Goal: Find specific page/section: Find specific page/section

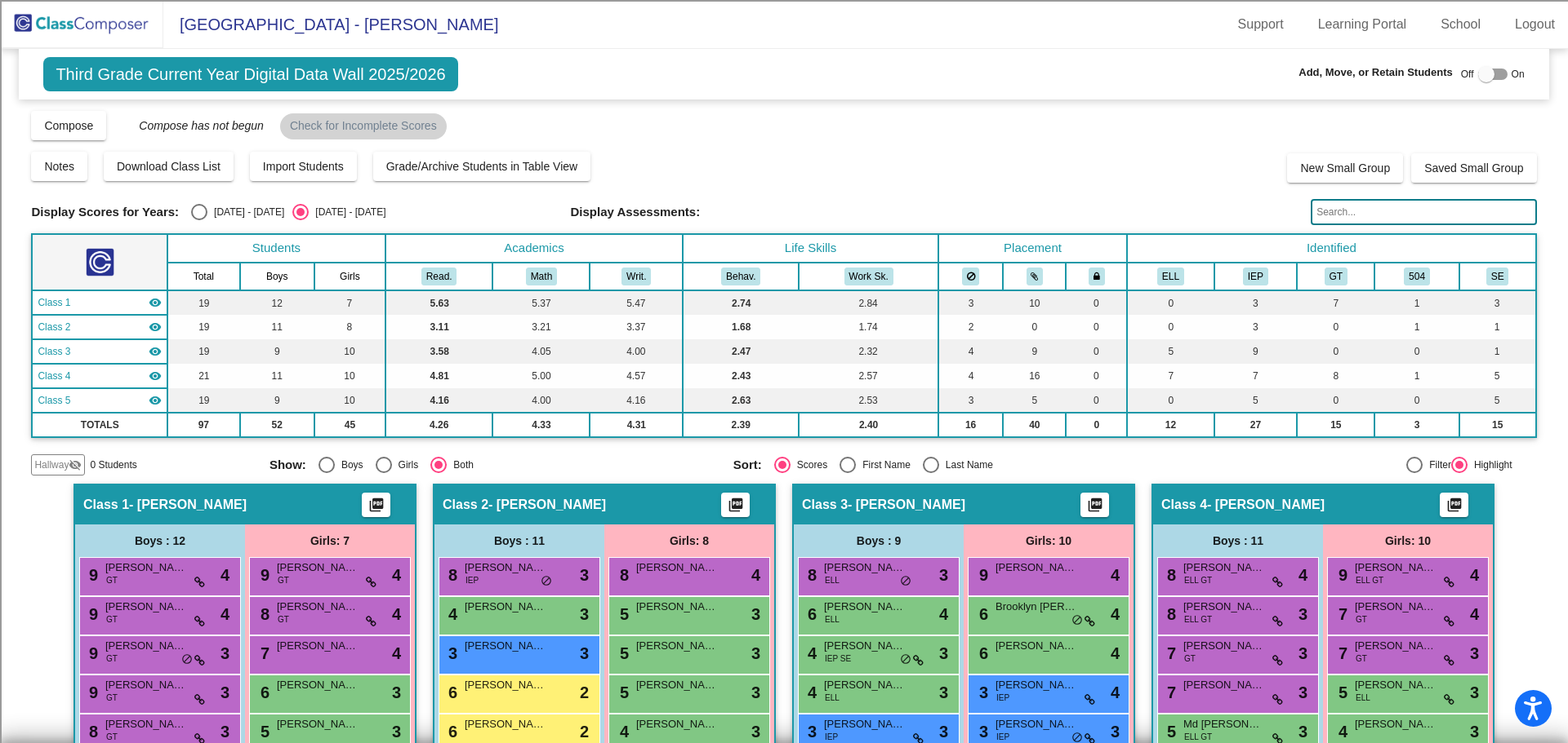
click at [94, 12] on img at bounding box center [81, 24] width 163 height 48
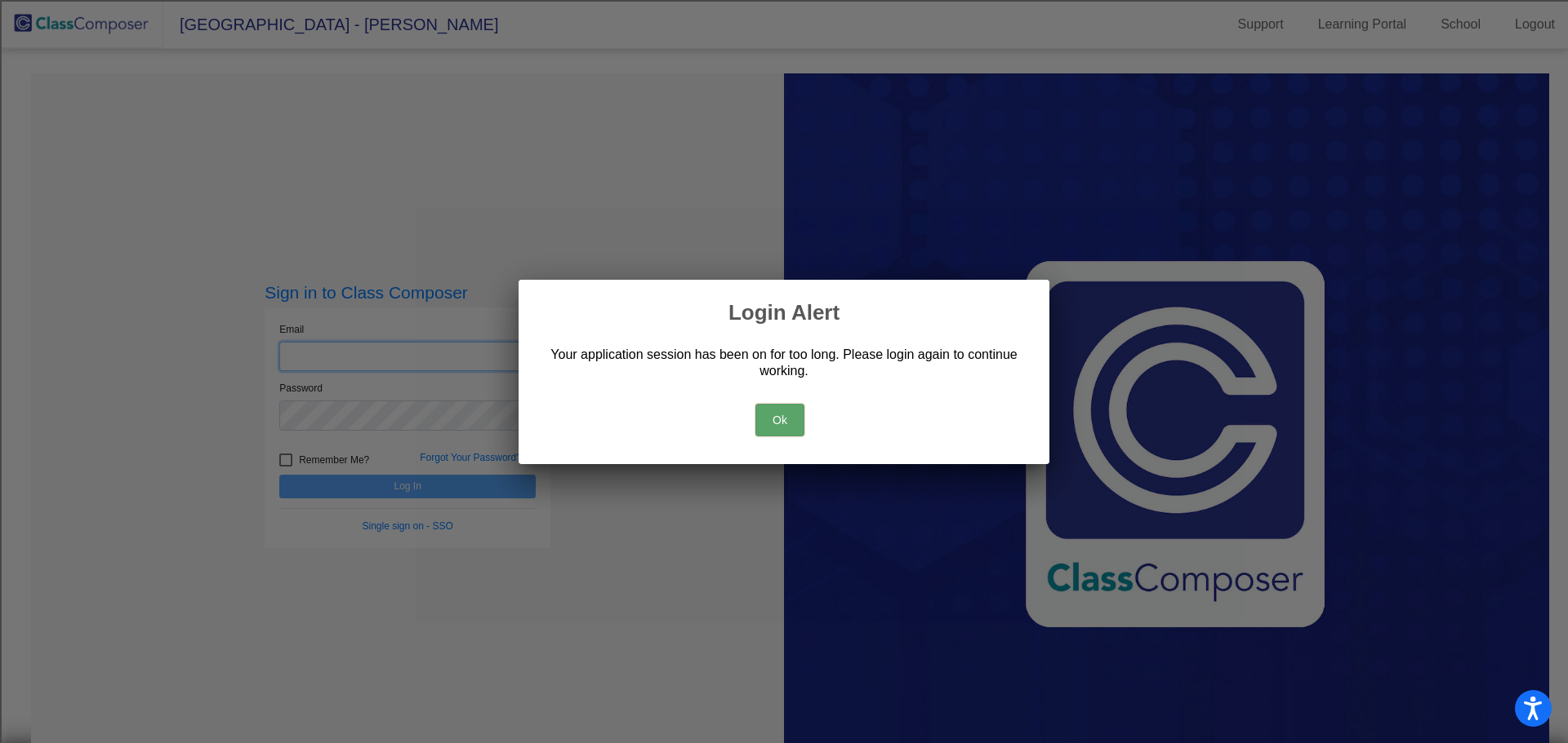
type input "[EMAIL_ADDRESS][DOMAIN_NAME]"
click at [777, 420] on button "Ok" at bounding box center [779, 420] width 49 height 32
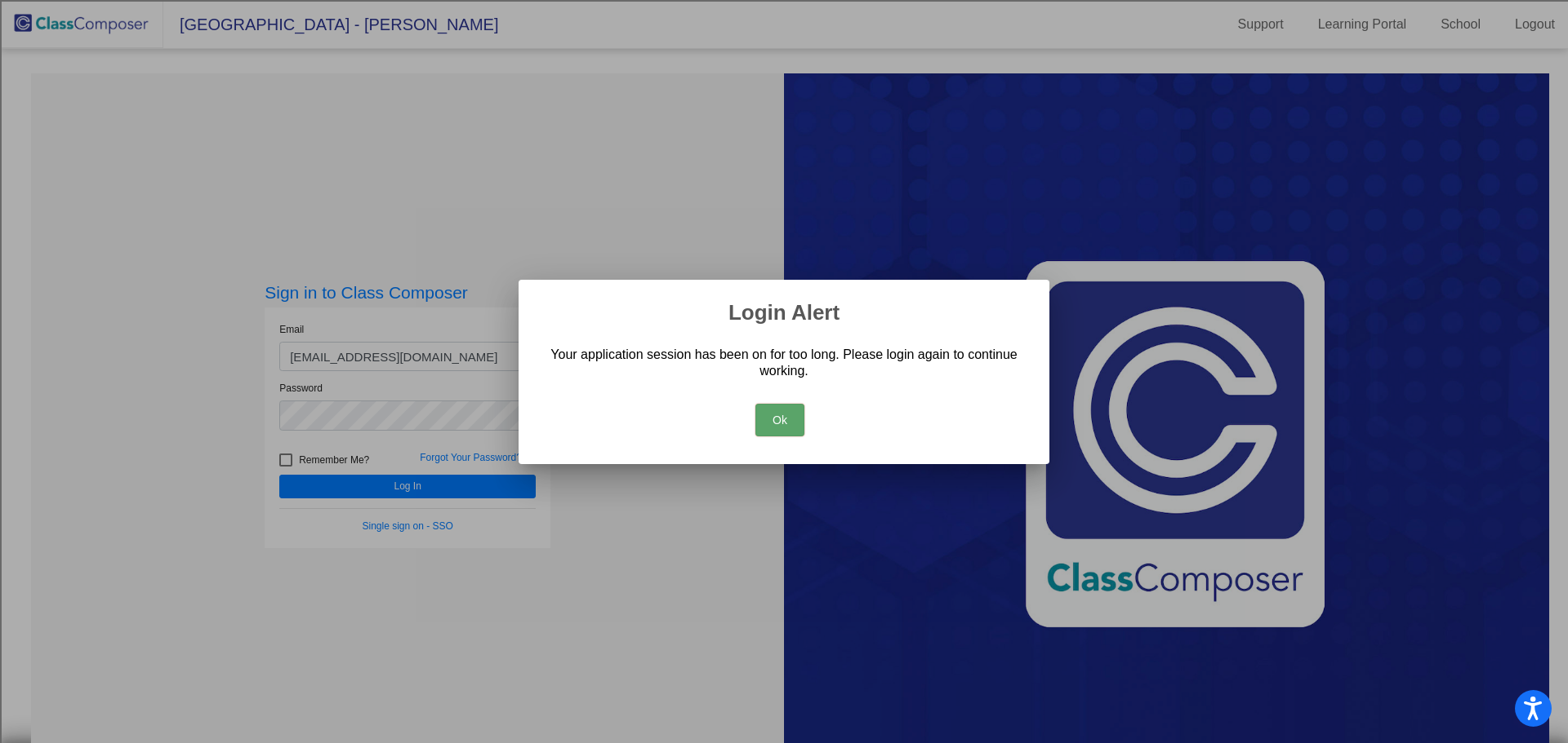
click at [776, 411] on button "Ok" at bounding box center [779, 420] width 49 height 32
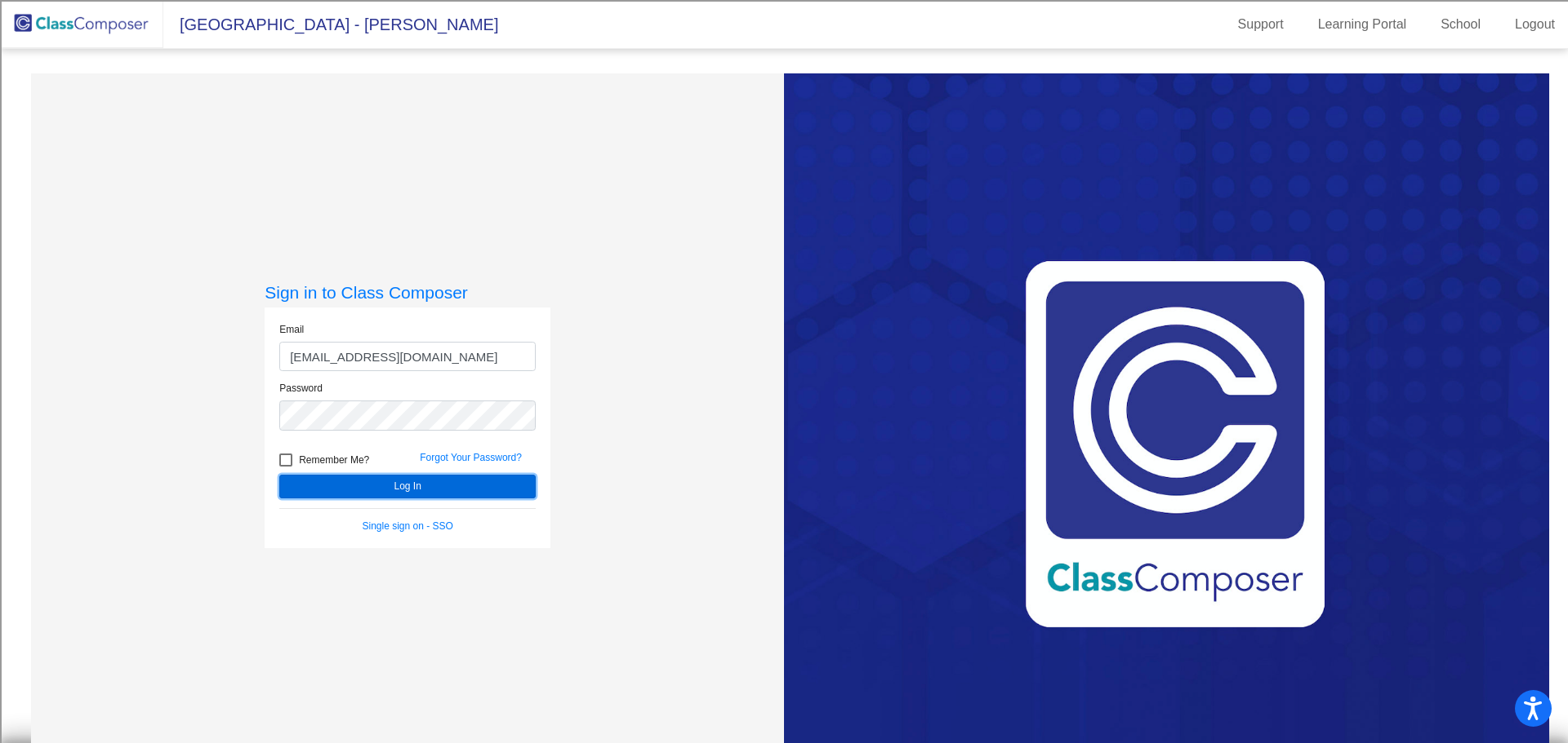
click at [483, 489] on button "Log In" at bounding box center [408, 487] width 256 height 24
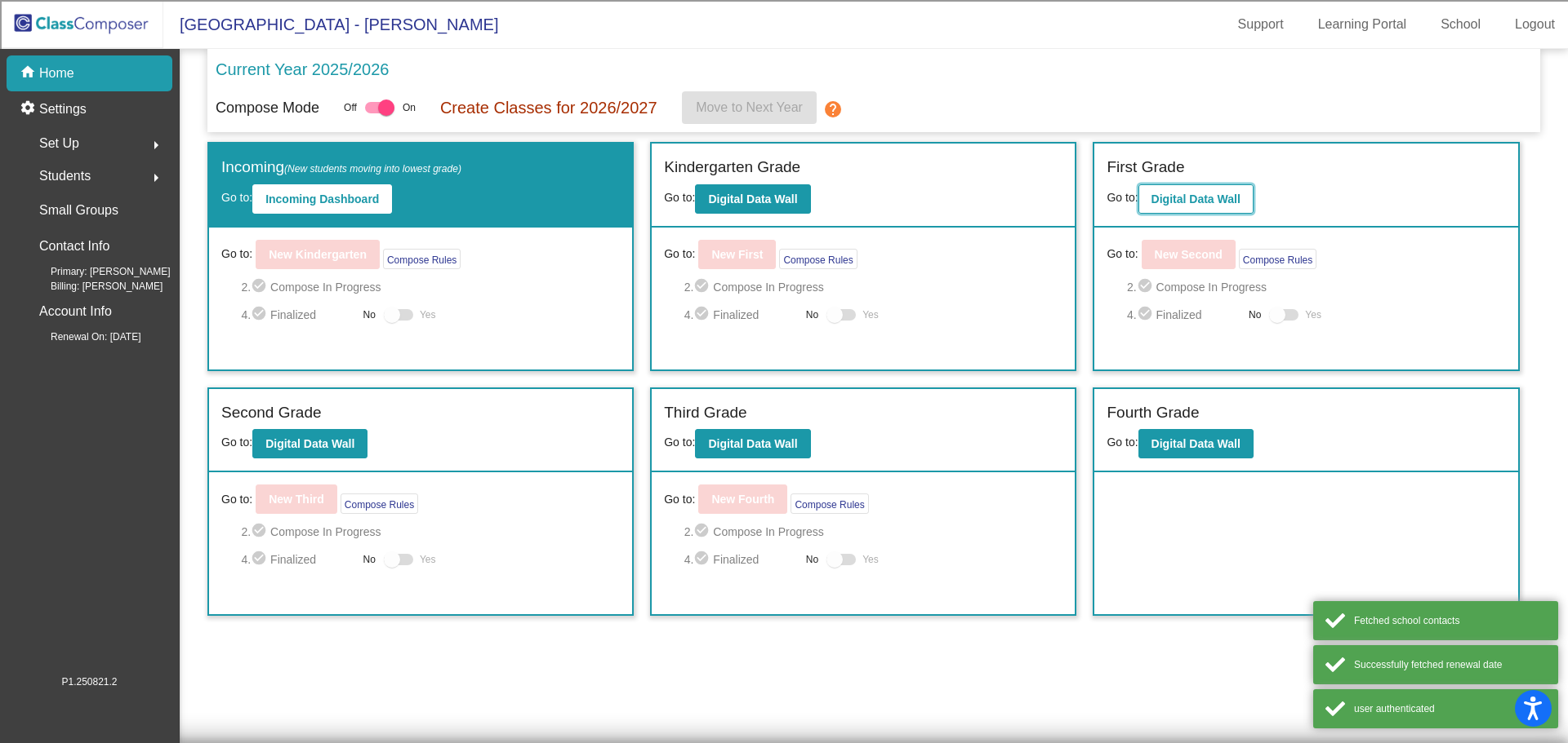
click at [1186, 193] on b "Digital Data Wall" at bounding box center [1196, 199] width 89 height 13
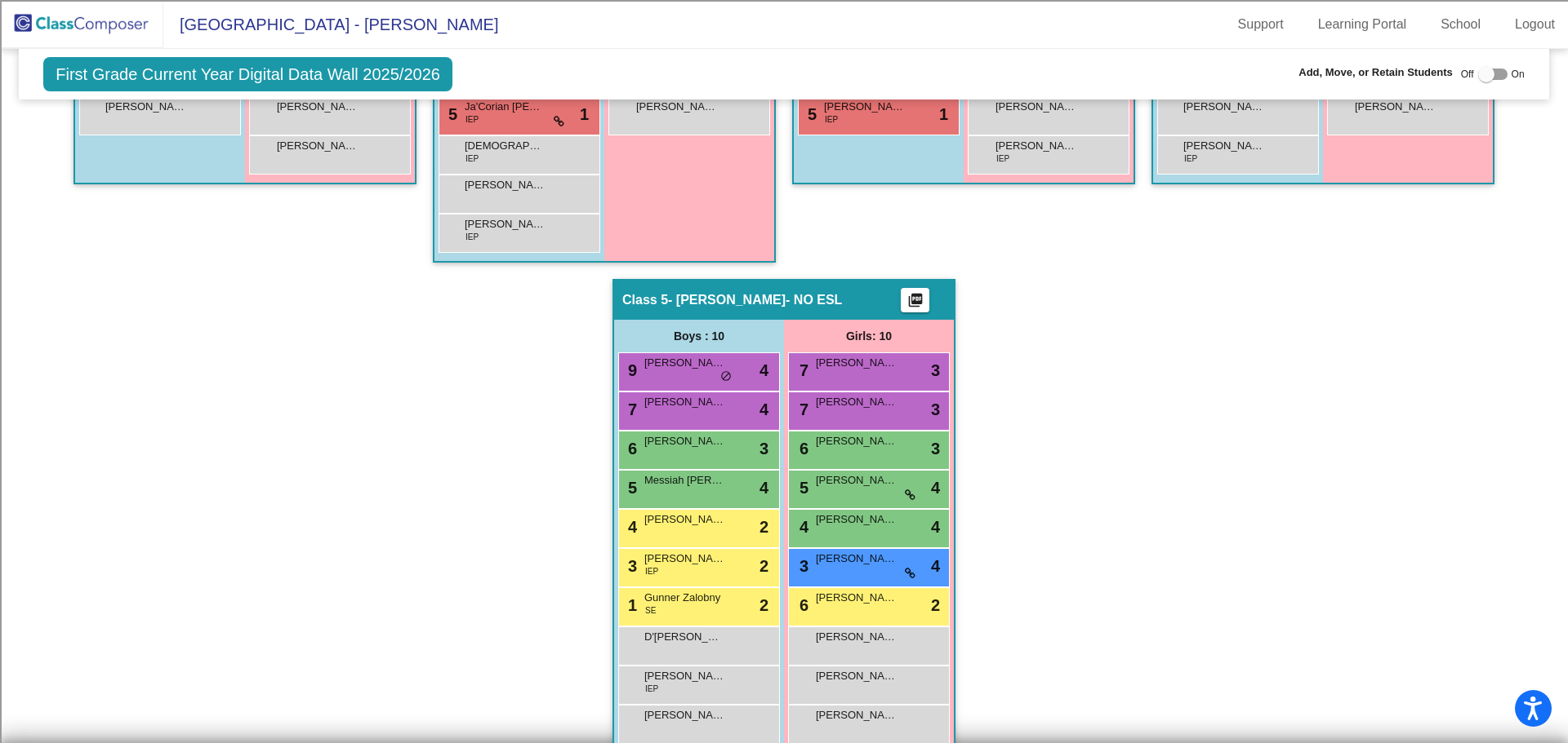
scroll to position [802, 0]
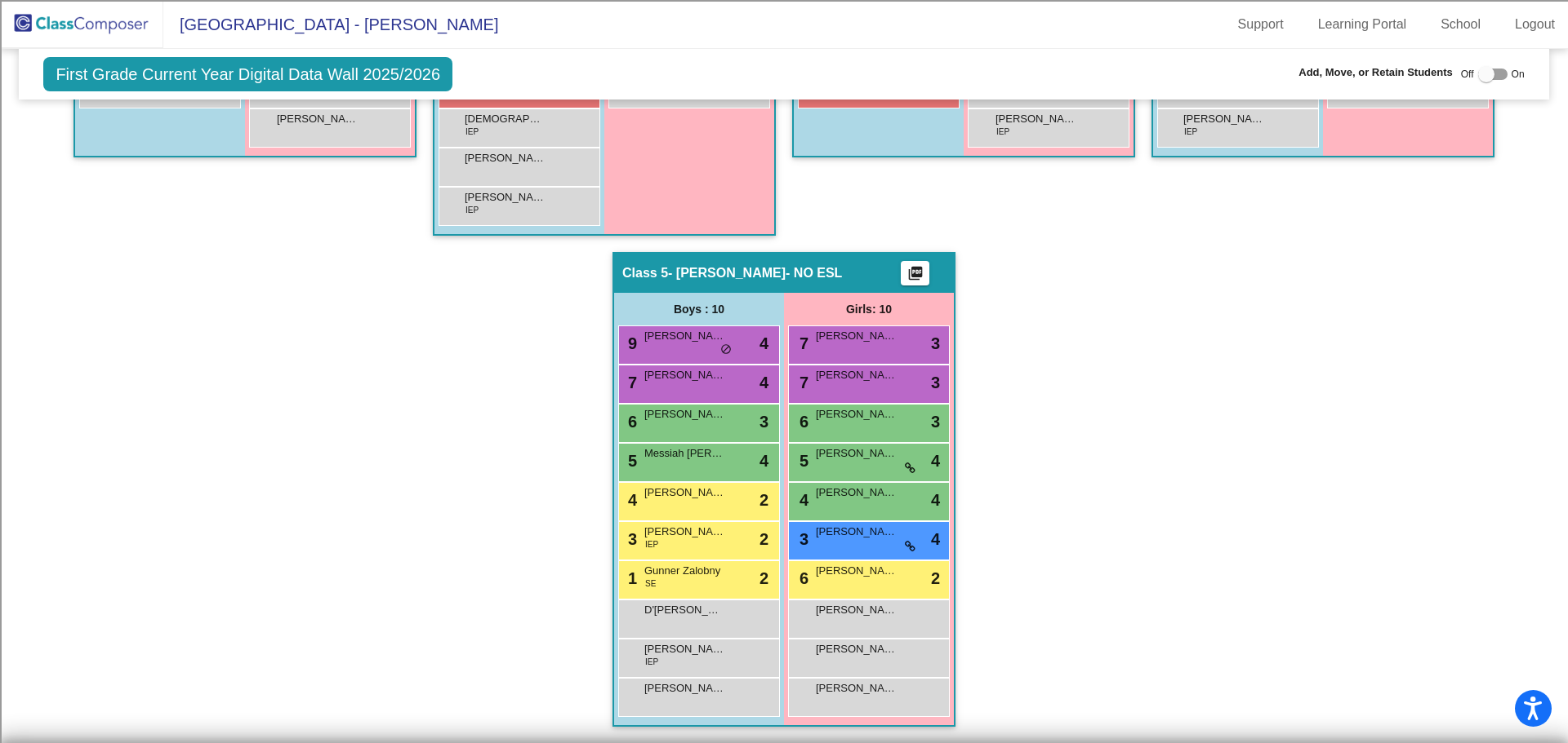
click at [1067, 546] on div "Hallway - Hallway Class picture_as_pdf Add Student First Name Last Name Student…" at bounding box center [784, 213] width 1505 height 1061
click at [195, 266] on div "Hallway - Hallway Class picture_as_pdf Add Student First Name Last Name Student…" at bounding box center [784, 213] width 1505 height 1061
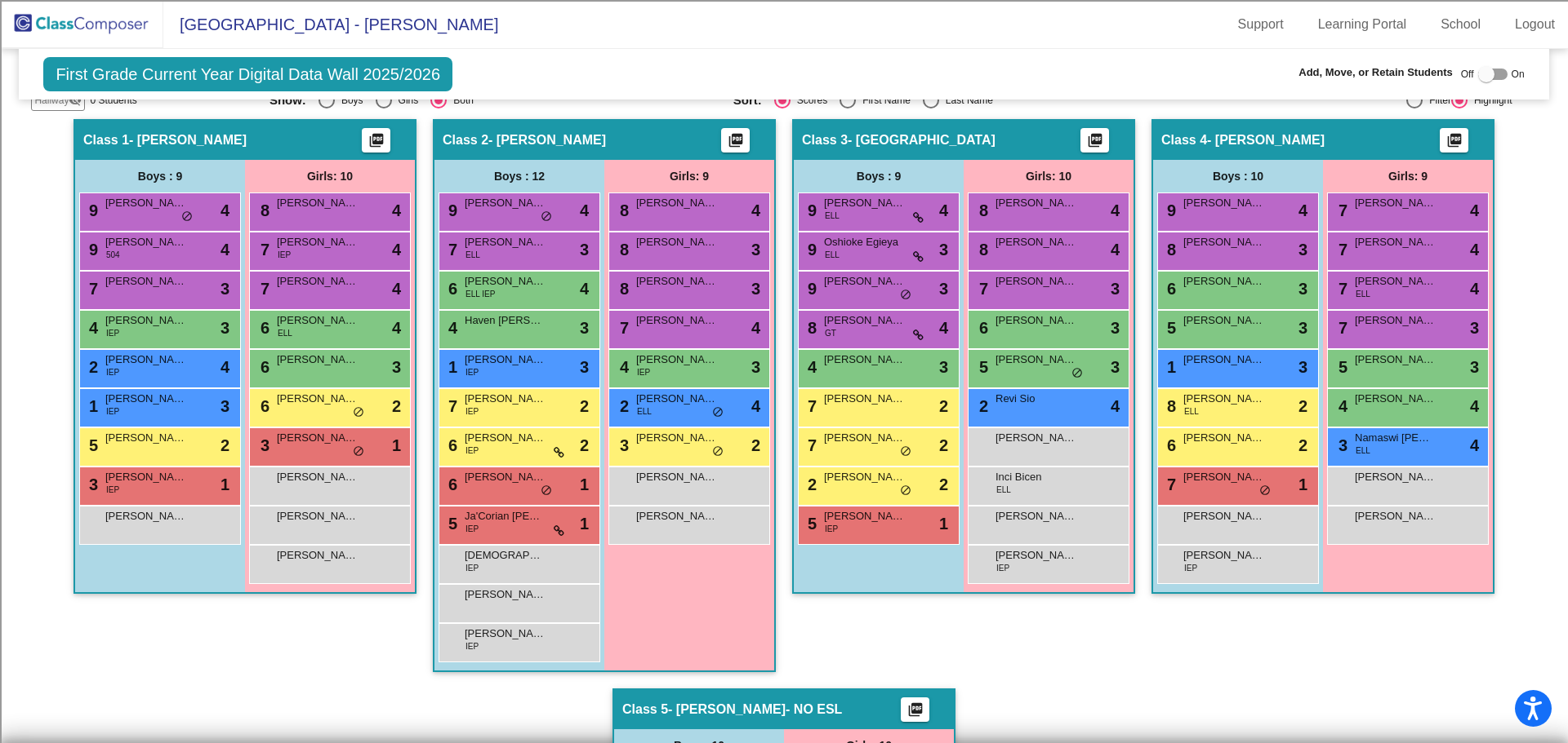
scroll to position [393, 0]
